Goal: Use online tool/utility: Utilize a website feature to perform a specific function

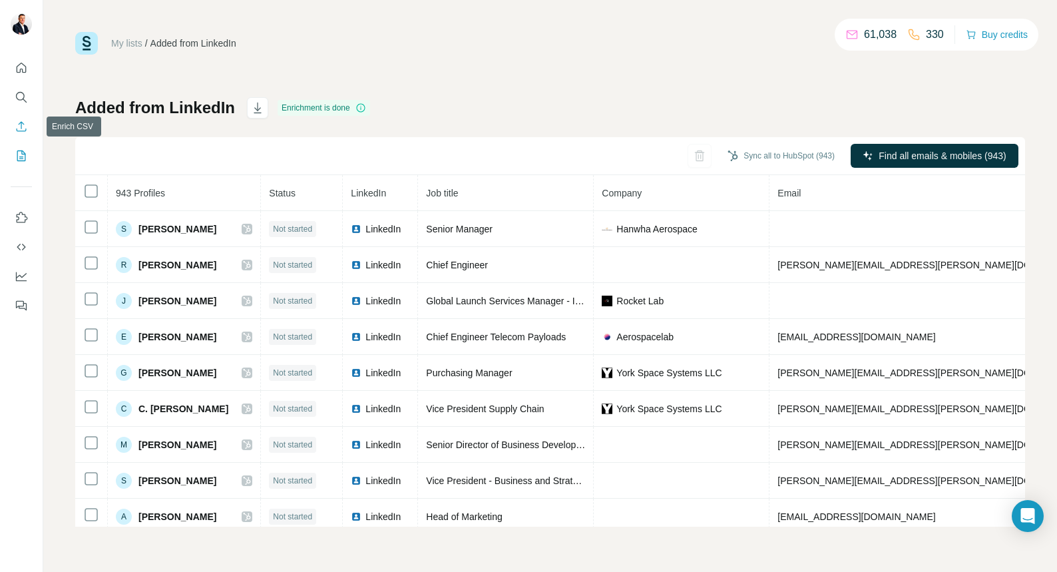
click at [21, 125] on icon "Enrich CSV" at bounding box center [22, 126] width 10 height 10
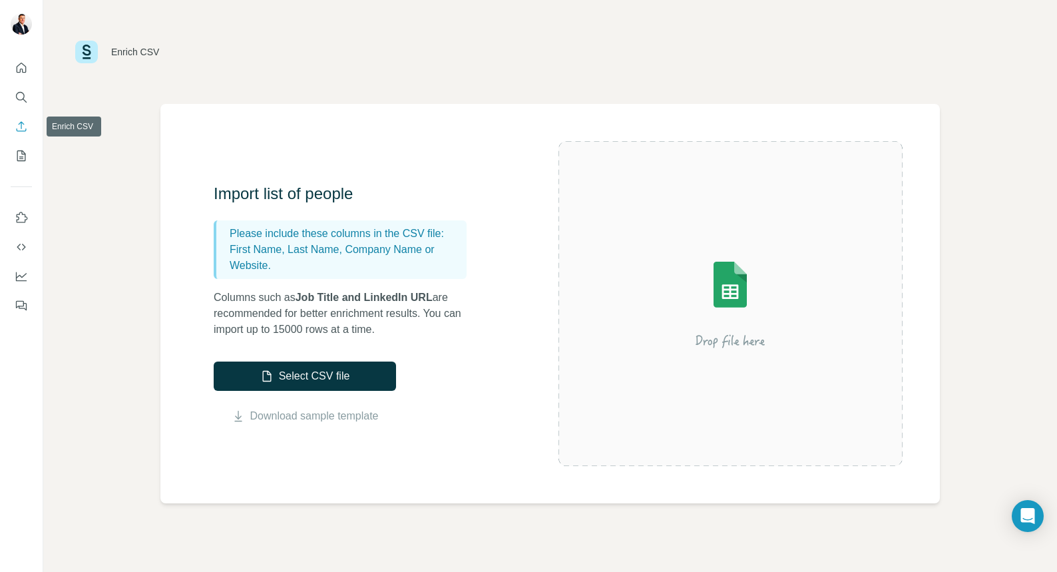
click at [21, 125] on icon "Enrich CSV" at bounding box center [22, 126] width 10 height 10
click at [374, 386] on button "Select CSV file" at bounding box center [305, 376] width 182 height 29
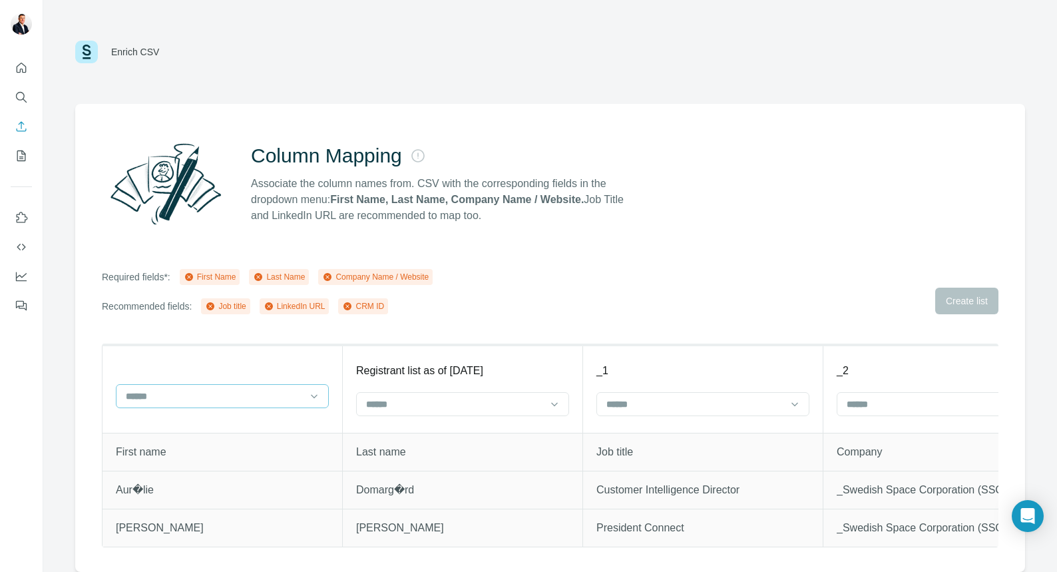
click at [214, 397] on input at bounding box center [215, 396] width 180 height 15
click at [212, 427] on div "First Name" at bounding box center [222, 425] width 190 height 13
click at [399, 410] on input at bounding box center [455, 404] width 180 height 15
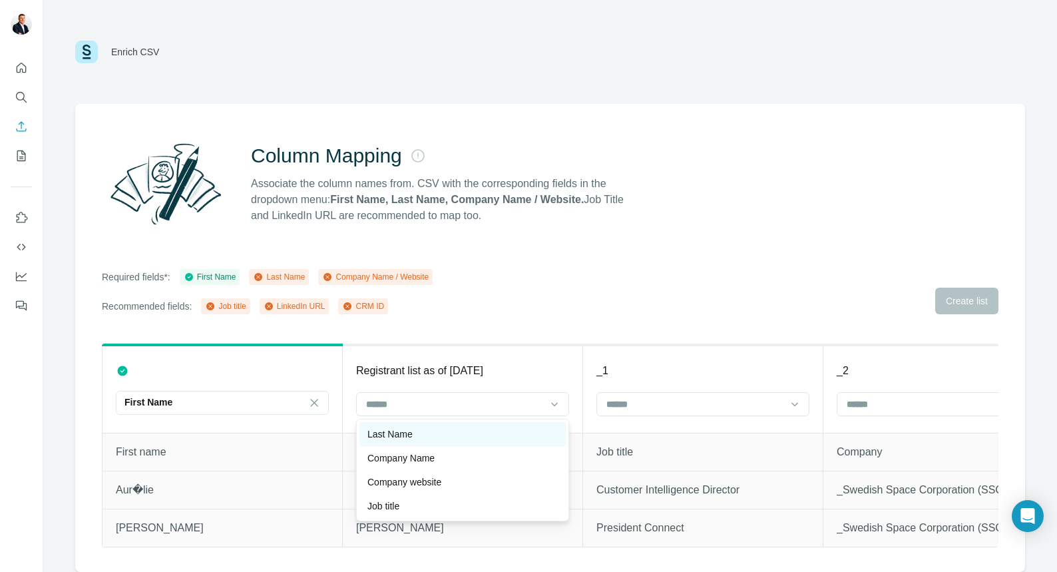
click at [409, 439] on p "Last Name" at bounding box center [390, 433] width 45 height 13
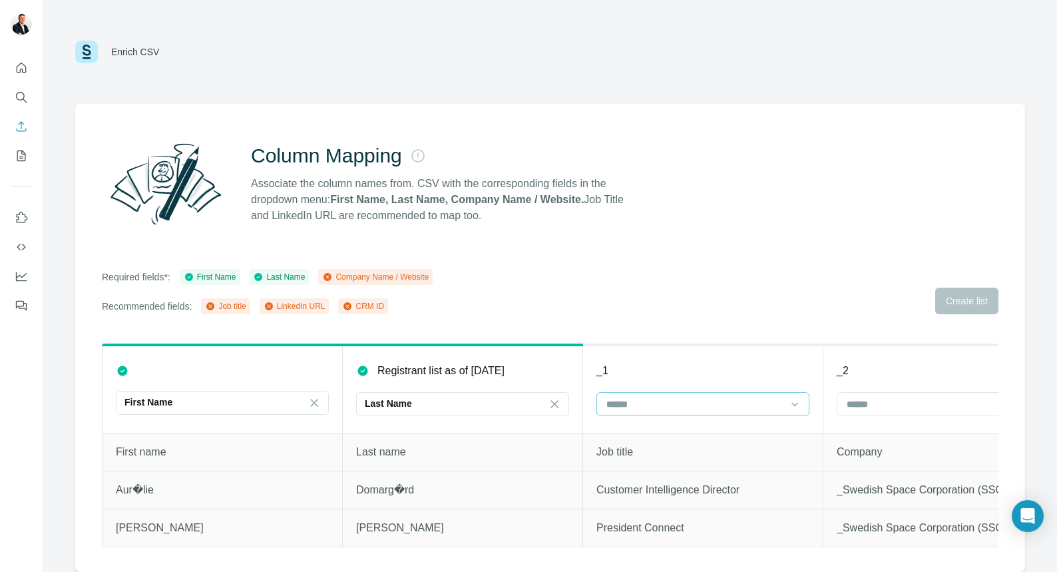
click at [625, 404] on input at bounding box center [695, 404] width 180 height 15
click at [641, 486] on p "Job title" at bounding box center [625, 481] width 32 height 13
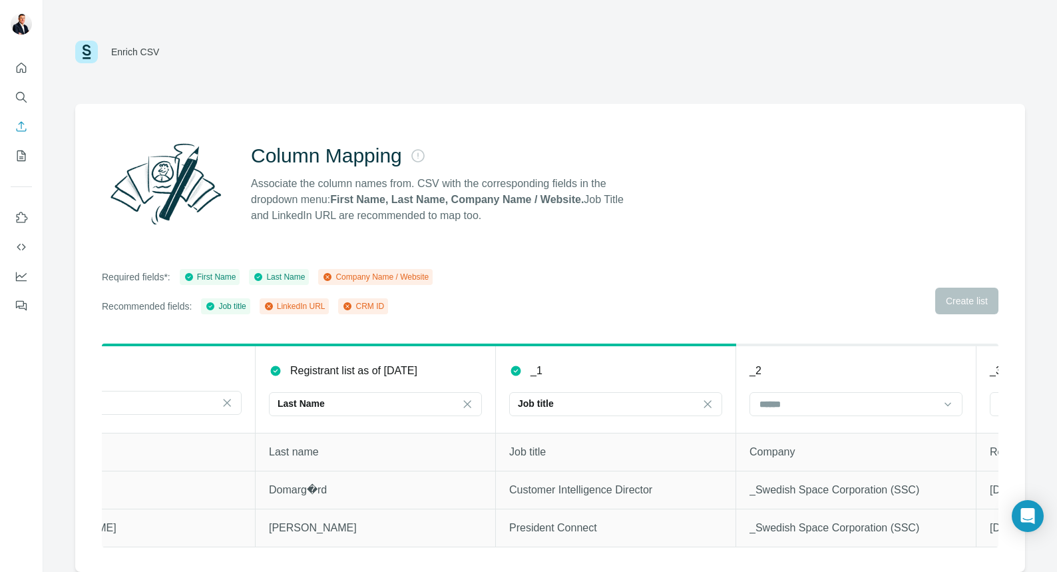
scroll to position [0, 89]
click at [788, 388] on th "_2" at bounding box center [855, 389] width 240 height 88
click at [783, 402] on input at bounding box center [847, 404] width 180 height 15
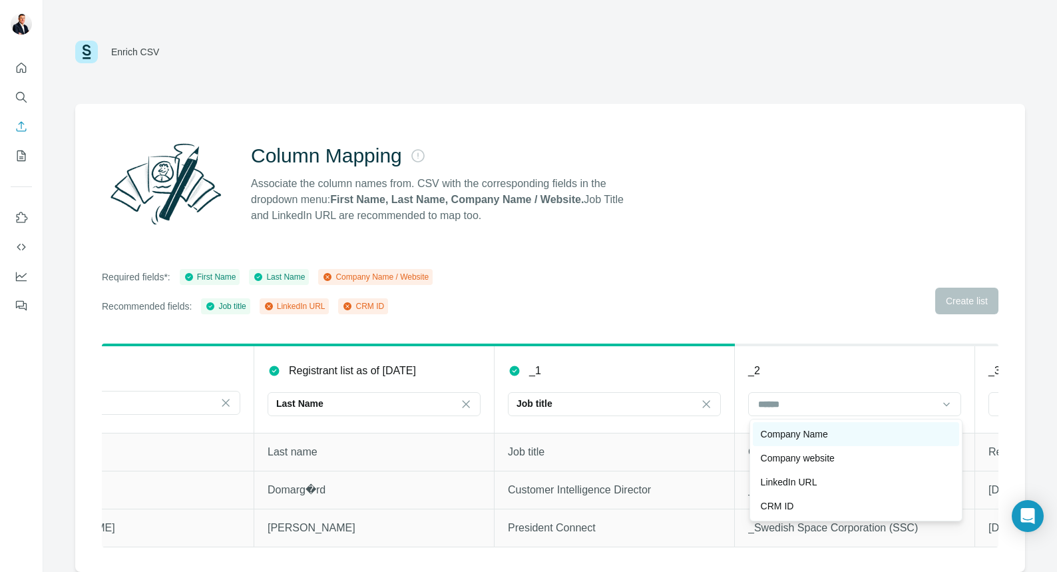
click at [828, 434] on p "Company Name" at bounding box center [794, 433] width 67 height 13
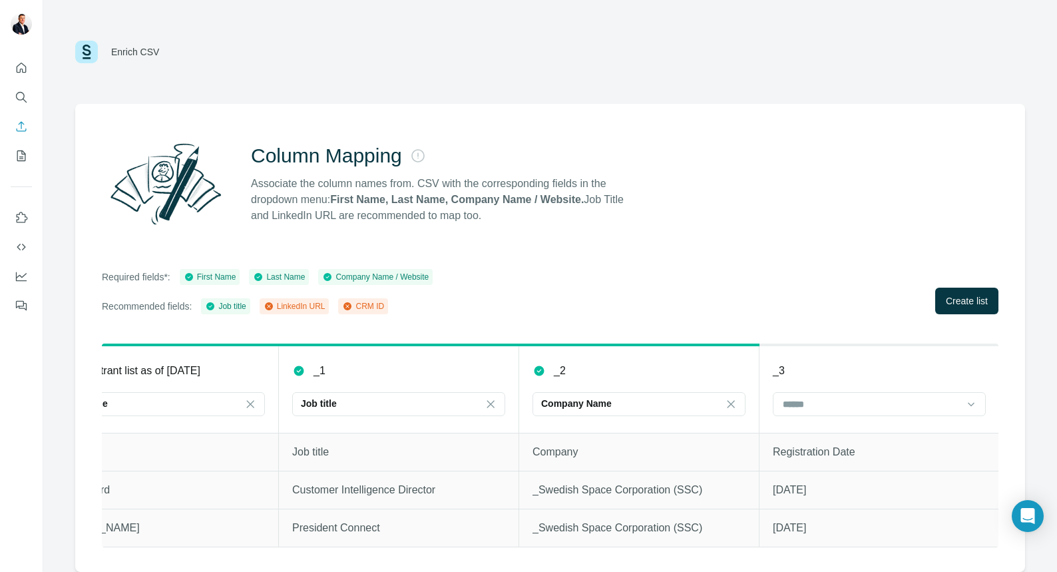
scroll to position [0, 306]
click at [880, 407] on input at bounding box center [870, 404] width 180 height 15
click at [799, 302] on div "Required fields*: First Name Last Name Company Name / Website Recommended field…" at bounding box center [550, 291] width 897 height 45
click at [352, 306] on icon at bounding box center [348, 306] width 8 height 8
click at [938, 310] on button "Create list" at bounding box center [967, 301] width 63 height 27
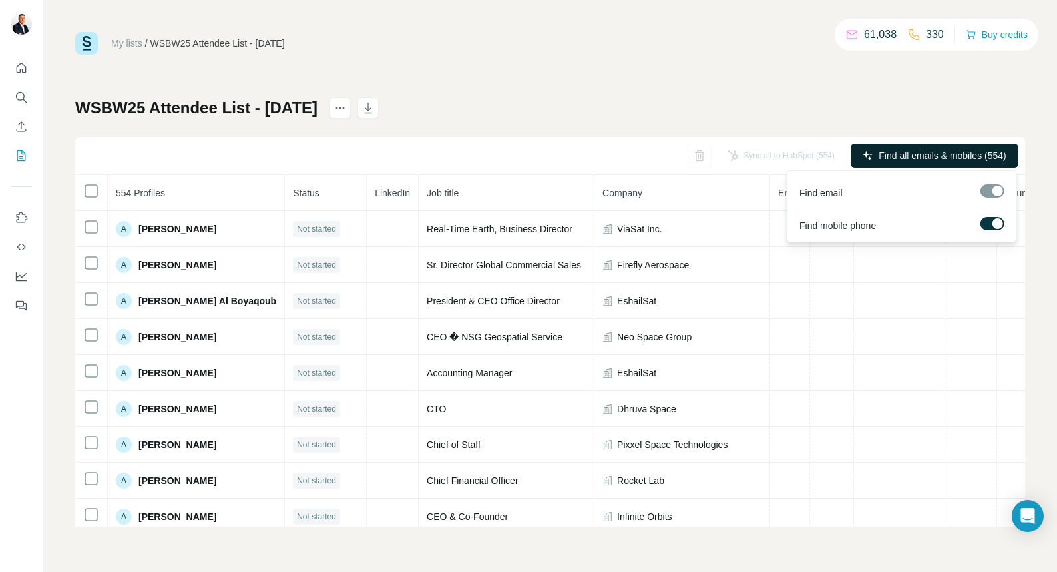
click at [989, 224] on label at bounding box center [993, 223] width 24 height 13
click at [818, 195] on span "Find email" at bounding box center [821, 192] width 43 height 13
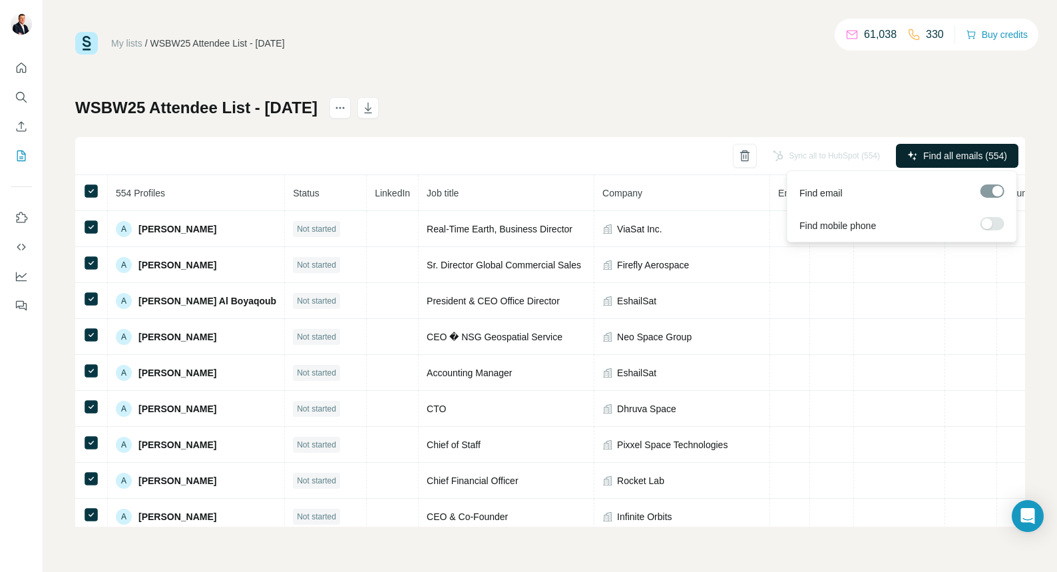
click at [998, 224] on label at bounding box center [993, 223] width 24 height 13
click at [989, 225] on label at bounding box center [993, 223] width 24 height 13
click at [940, 158] on span "Find all emails (554)" at bounding box center [966, 155] width 84 height 13
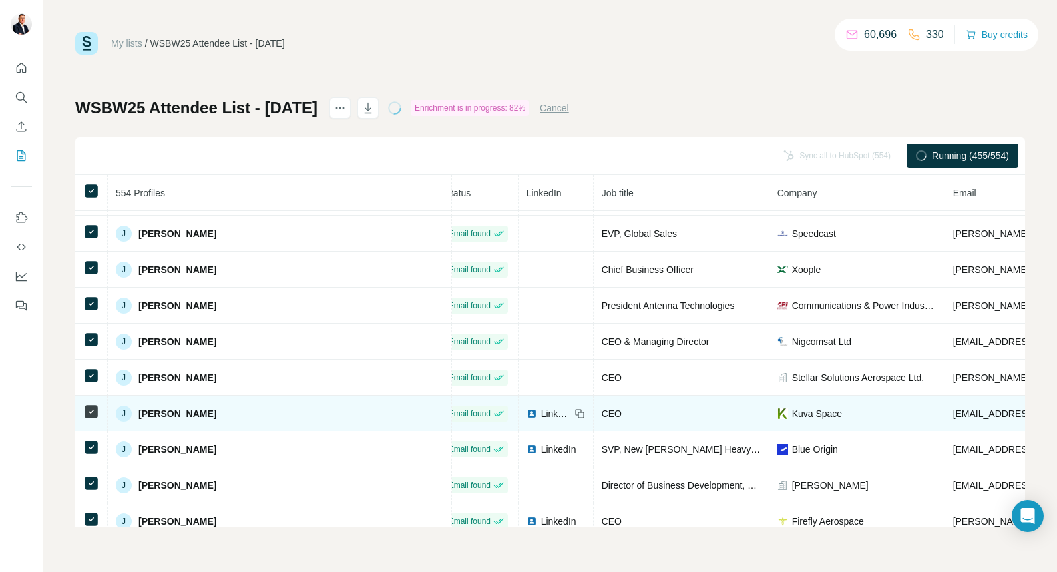
scroll to position [8480, 15]
click at [541, 415] on span "LinkedIn" at bounding box center [555, 414] width 29 height 13
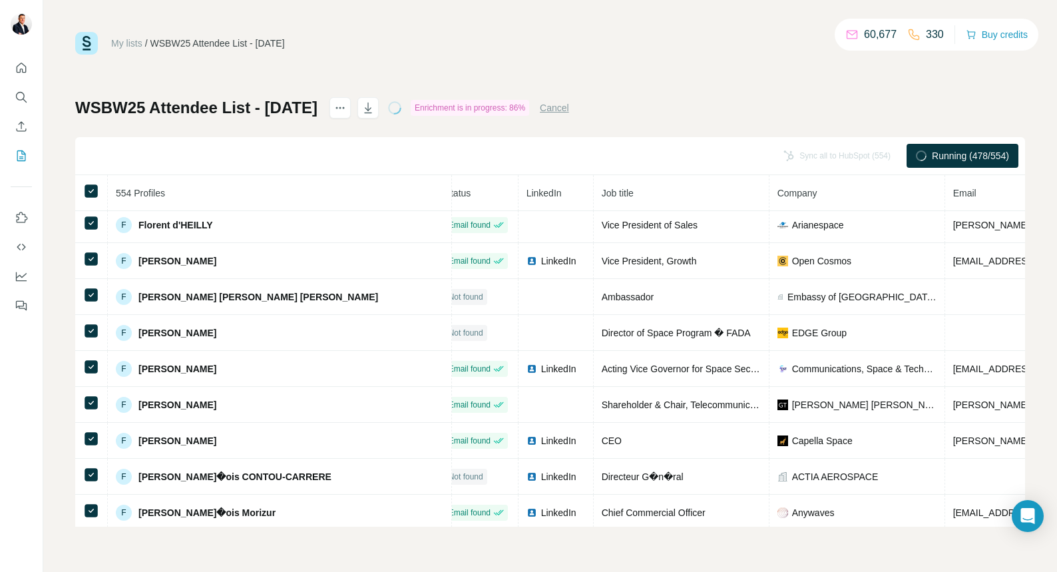
scroll to position [6252, 15]
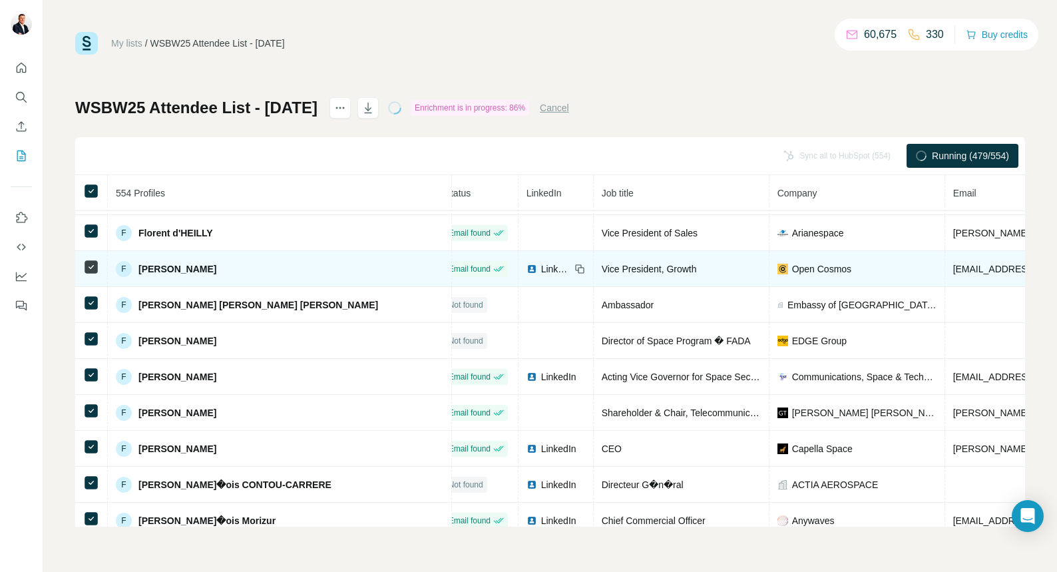
click at [541, 267] on span "LinkedIn" at bounding box center [555, 268] width 29 height 13
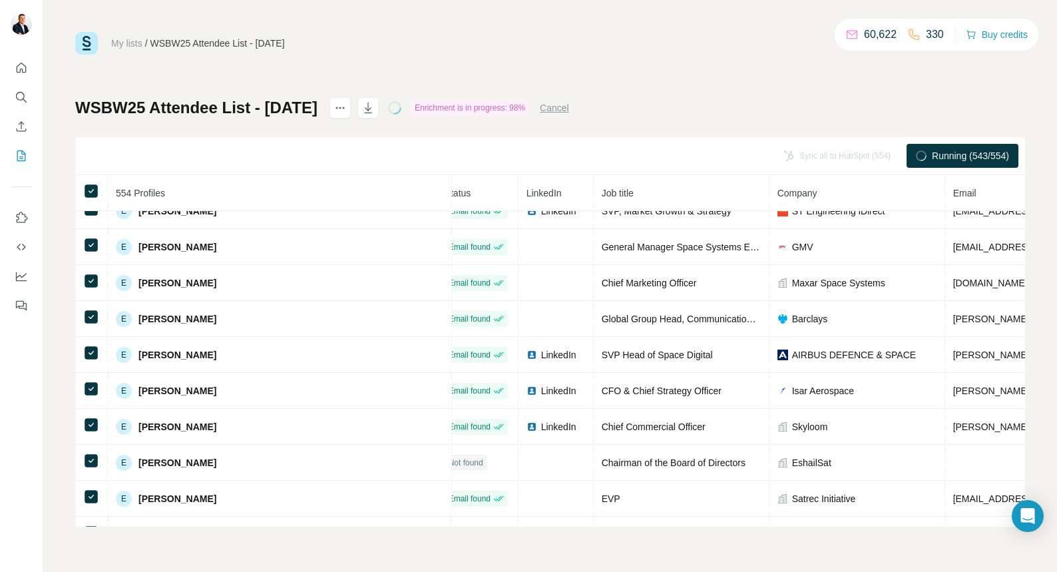
scroll to position [5805, 15]
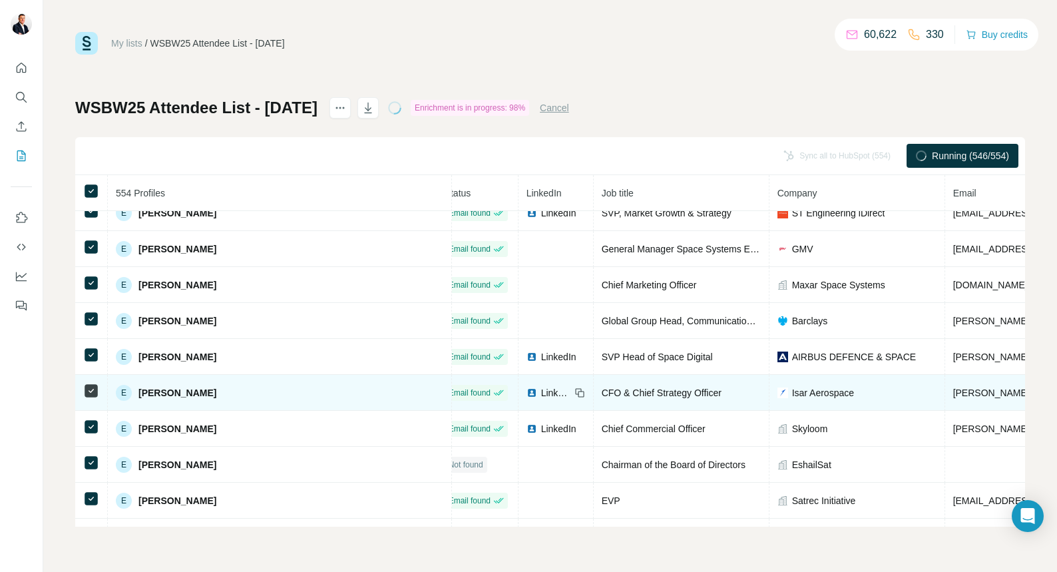
click at [541, 392] on span "LinkedIn" at bounding box center [555, 392] width 29 height 13
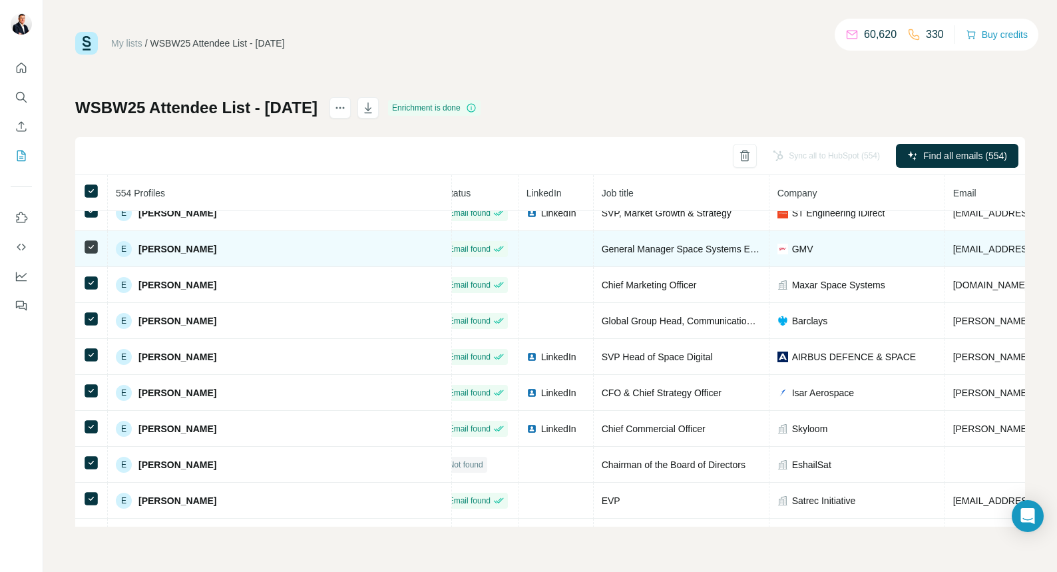
scroll to position [5784, 15]
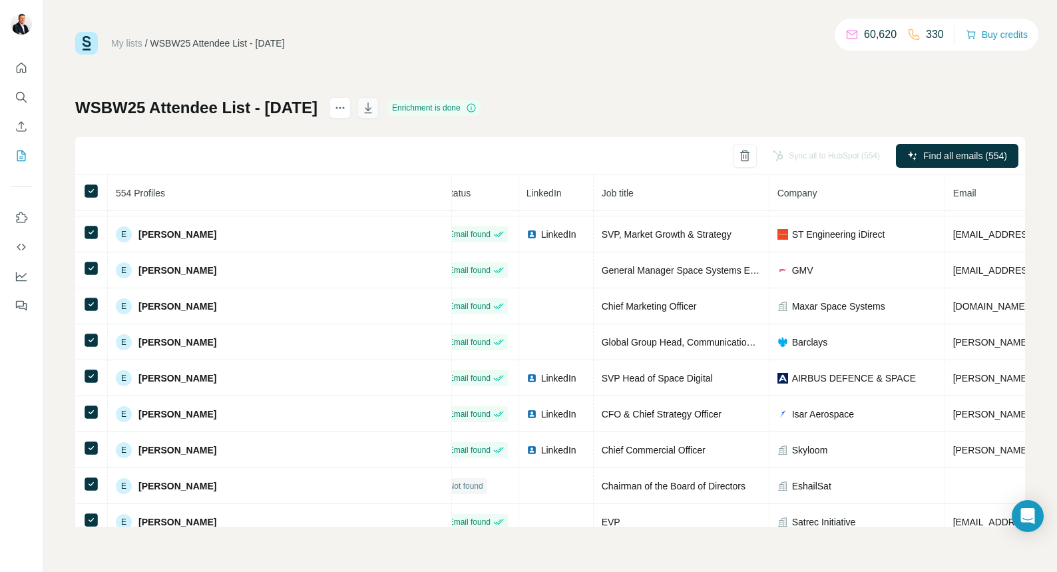
click at [375, 104] on icon "button" at bounding box center [368, 107] width 13 height 13
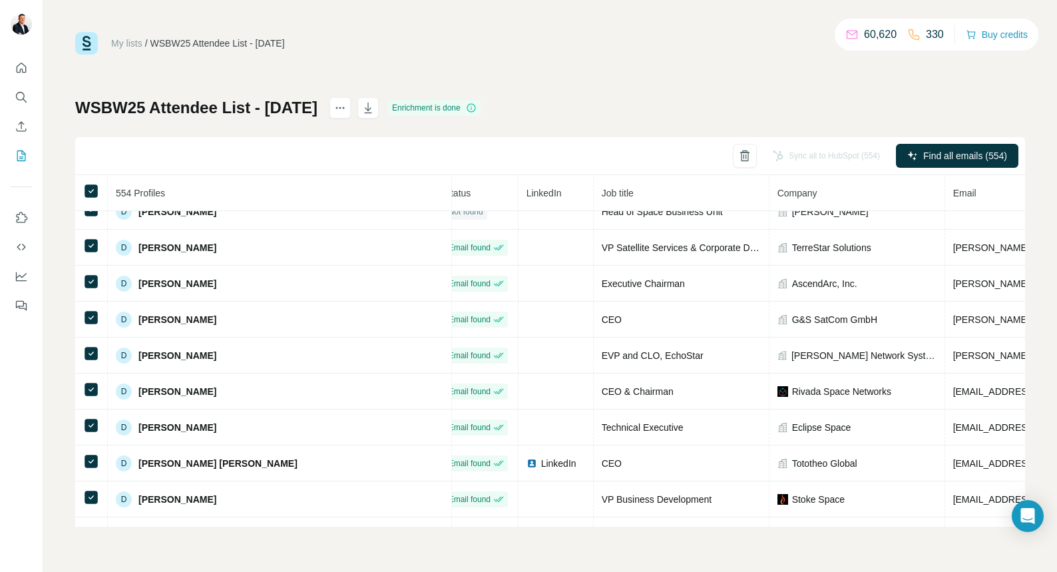
scroll to position [4869, 15]
